Goal: Information Seeking & Learning: Understand process/instructions

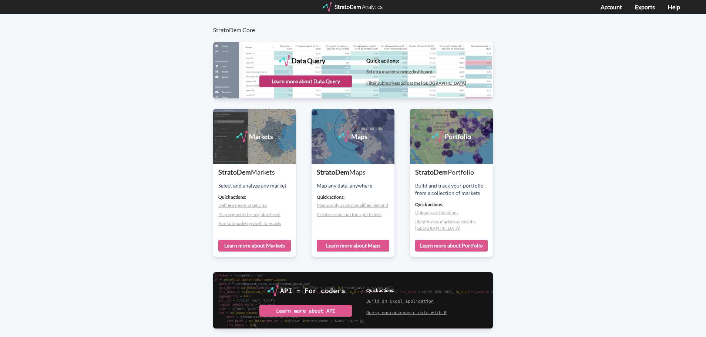
click at [302, 80] on div "Learn more about Data Query" at bounding box center [305, 81] width 92 height 12
click at [233, 57] on div "Data Query" at bounding box center [353, 69] width 280 height 55
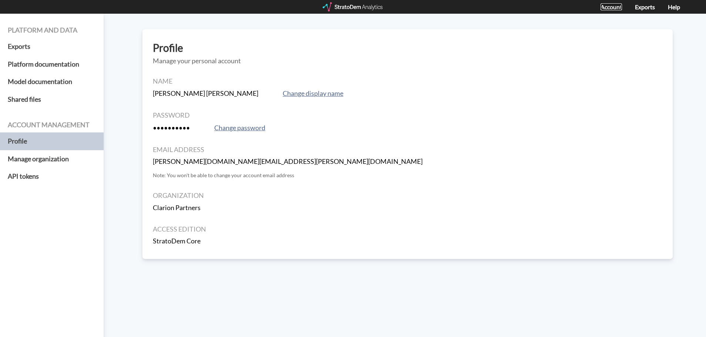
click at [611, 9] on link "Account" at bounding box center [610, 6] width 21 height 7
click at [31, 60] on h5 "Platform documentation" at bounding box center [52, 64] width 104 height 18
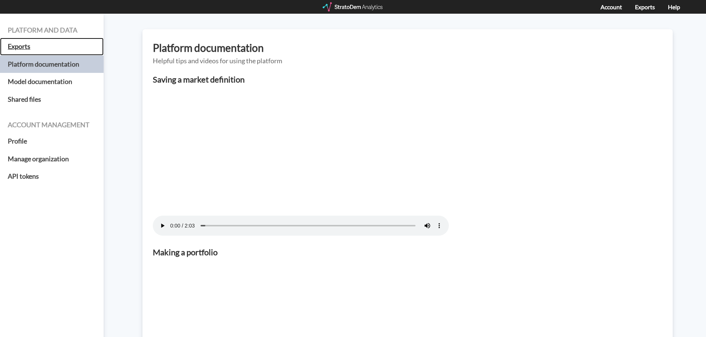
click at [24, 48] on h5 "Exports" at bounding box center [52, 47] width 104 height 18
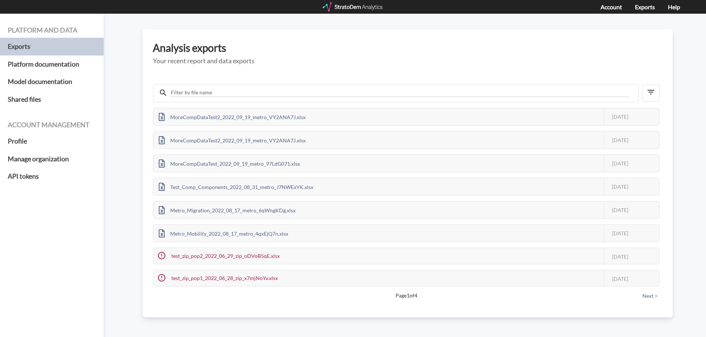
click at [364, 2] on div at bounding box center [353, 6] width 61 height 9
